Goal: Find specific page/section: Find specific page/section

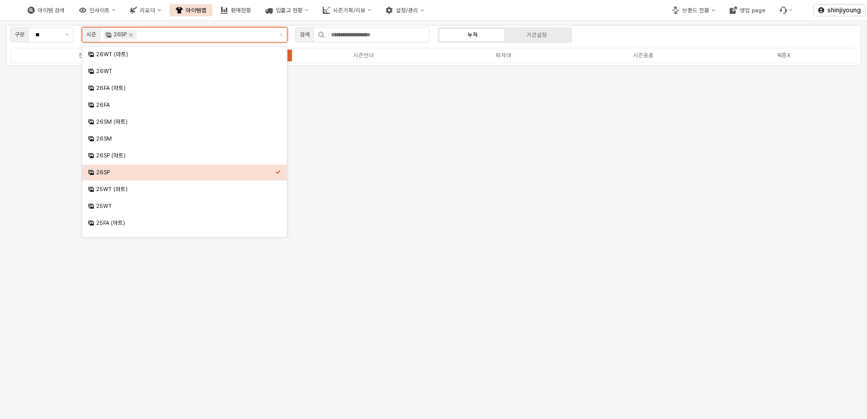
click at [221, 173] on div "26SP" at bounding box center [185, 173] width 179 height 8
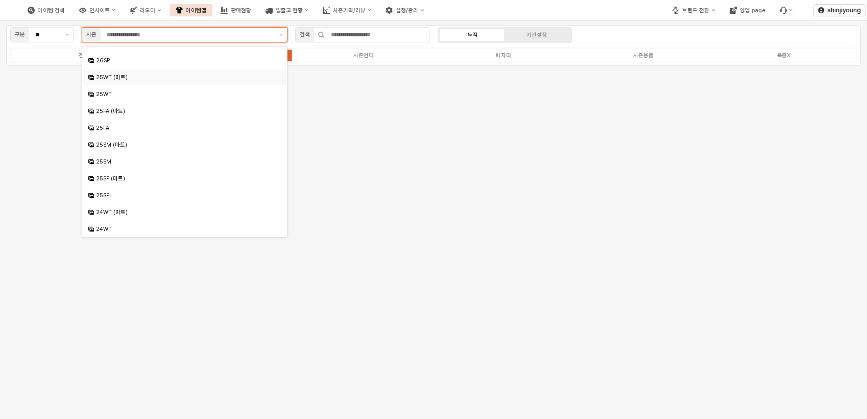
scroll to position [113, 0]
click at [118, 175] on div "25SP (마트)" at bounding box center [185, 177] width 179 height 8
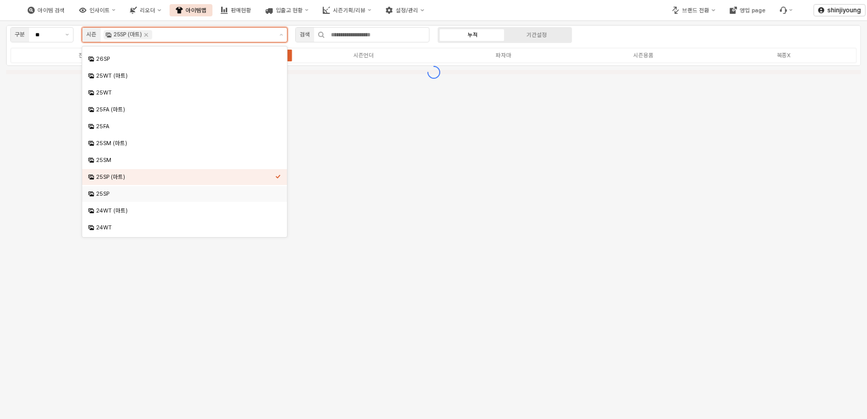
click at [102, 192] on div "25SP" at bounding box center [185, 194] width 179 height 8
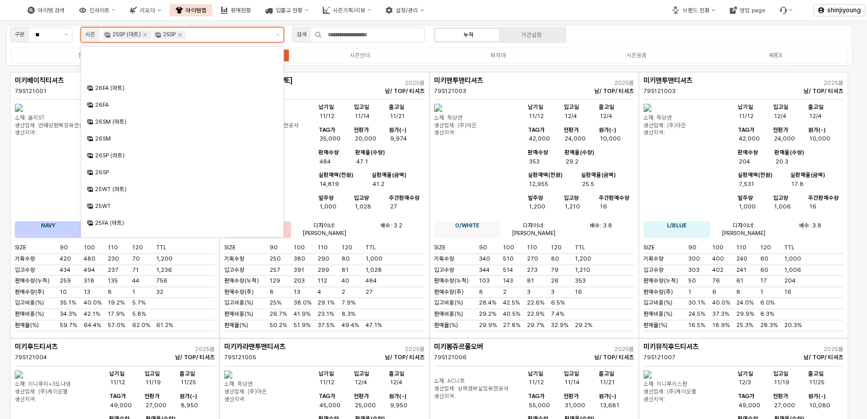
scroll to position [61, 0]
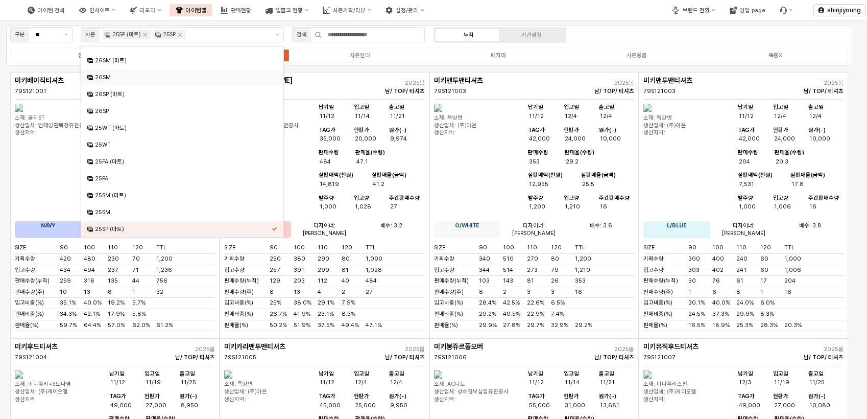
click at [618, 31] on div "구분 ** 시즌 25SP (마트) 25SP 검색 누적 기간설정 전체 시즌의류 시즌언더 파자마 시즌용품 복종X" at bounding box center [429, 45] width 846 height 41
